Goal: Information Seeking & Learning: Learn about a topic

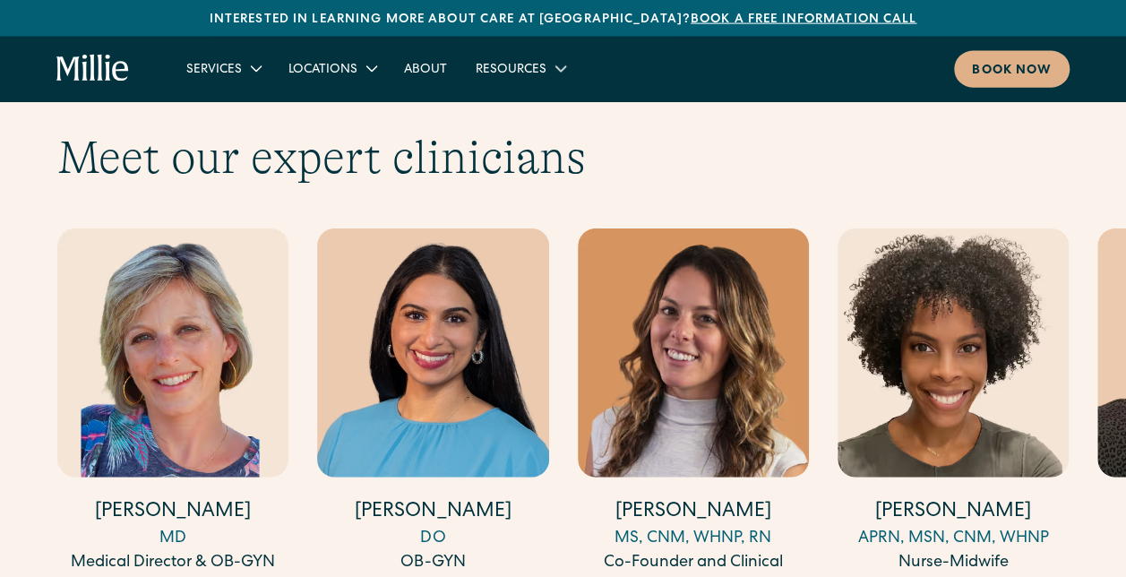
scroll to position [5448, 0]
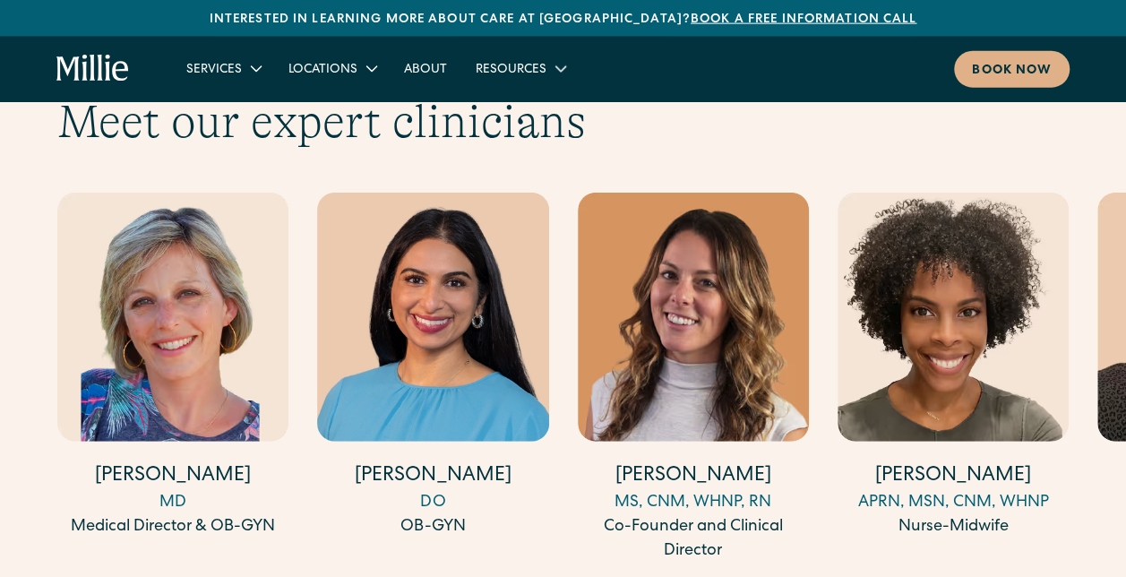
click at [235, 487] on div "[PERSON_NAME] MD Medical Director & OB-GYN" at bounding box center [172, 367] width 231 height 349
click at [84, 193] on img "1 / 17" at bounding box center [172, 317] width 231 height 249
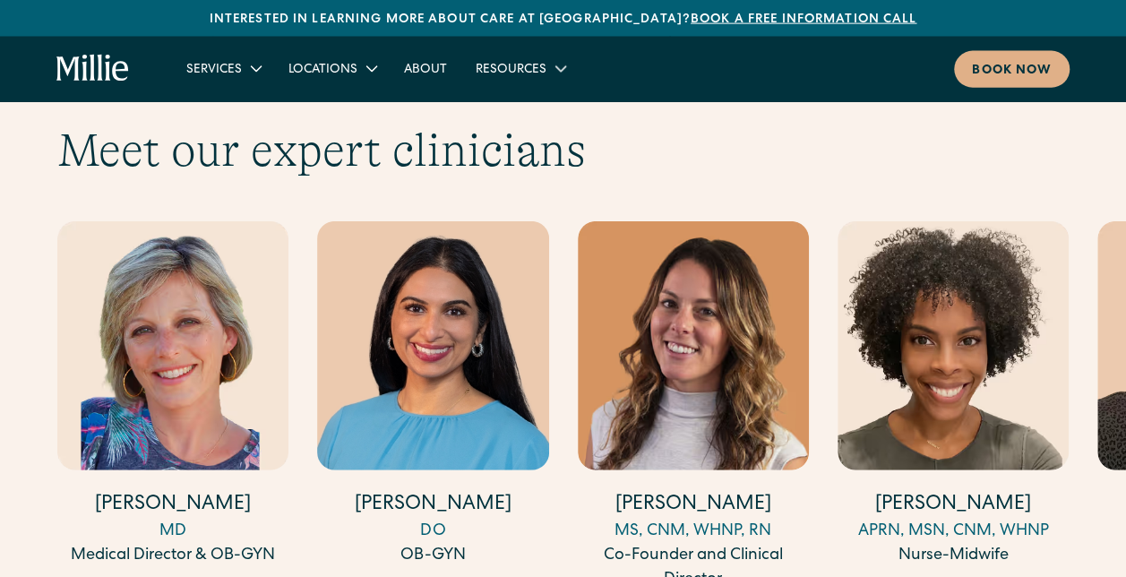
scroll to position [5429, 0]
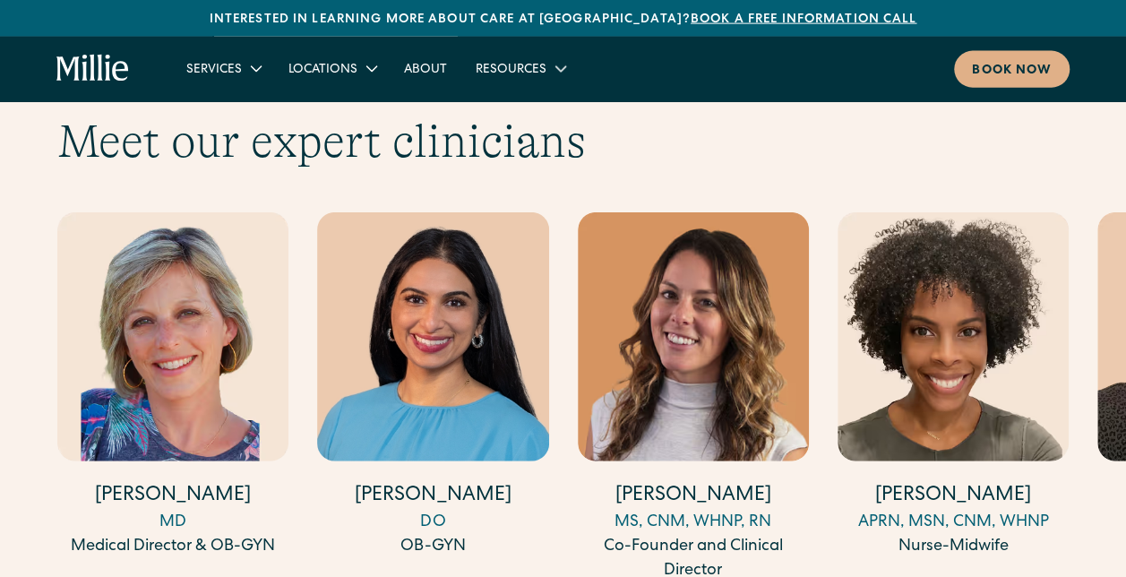
click at [262, 253] on img "1 / 17" at bounding box center [172, 336] width 231 height 249
